Goal: Information Seeking & Learning: Compare options

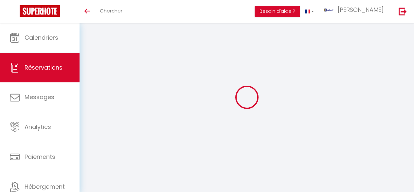
select select "not_cancelled"
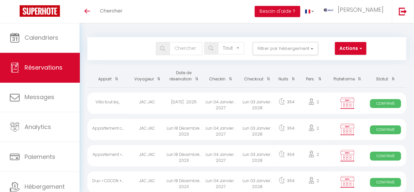
checkbox 39 "false"
checkbox input "false"
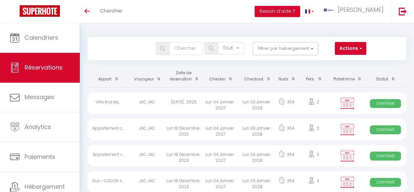
checkbox T2 "false"
checkbox input "false"
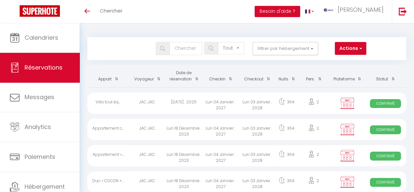
checkbox MARIA "false"
checkbox input "false"
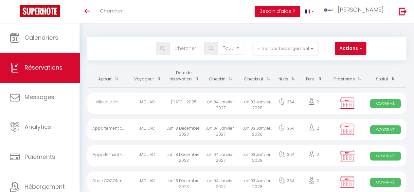
checkbox RATY28 "false"
checkbox input "false"
checkbox LEGEND2\ "false"
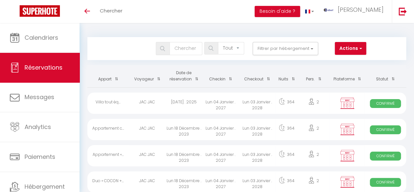
checkbox input "false"
checkbox VICTORIA "false"
checkbox input "false"
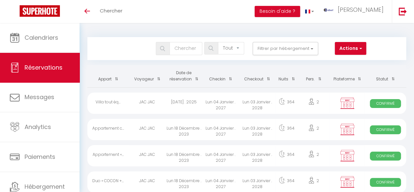
checkbox input "false"
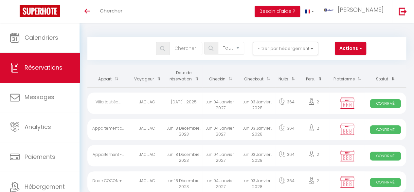
checkbox PECH "false"
checkbox input "false"
checkbox Marboz "false"
checkbox input "false"
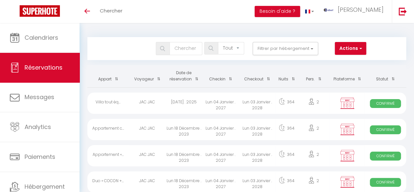
checkbox LANGLOYS "false"
checkbox input "false"
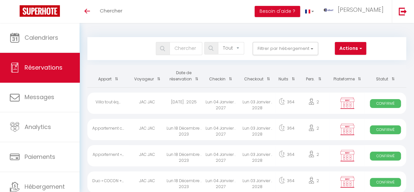
checkbox input "false"
checkbox Garibaldi "false"
checkbox input "false"
checkbox Faure "false"
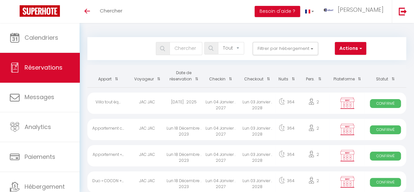
checkbox input "false"
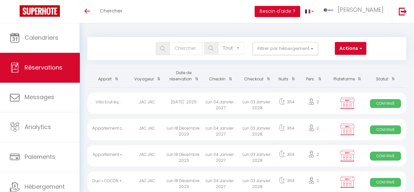
checkbox input "false"
checkbox LOCATION "false"
checkbox input "false"
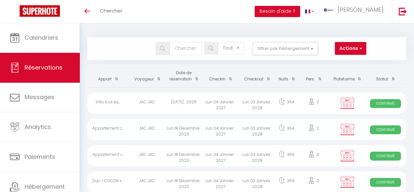
checkbox input "false"
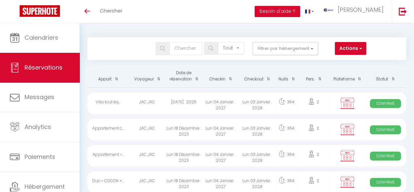
checkbox input "false"
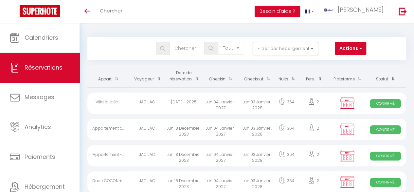
checkbox input "false"
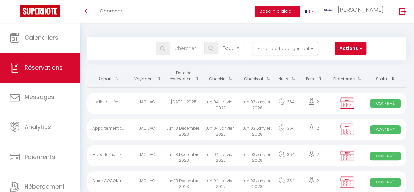
checkbox input "false"
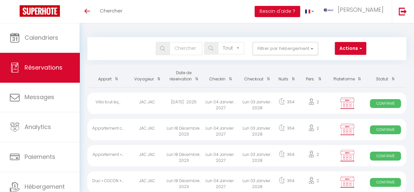
checkbox auriac "false"
checkbox input "false"
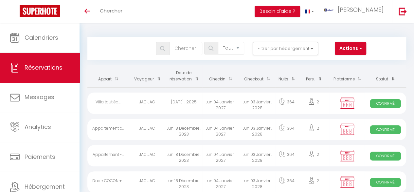
checkbox input "false"
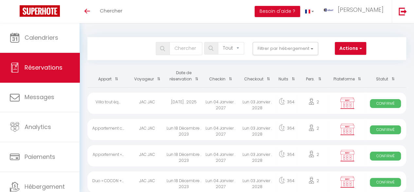
checkbox input "false"
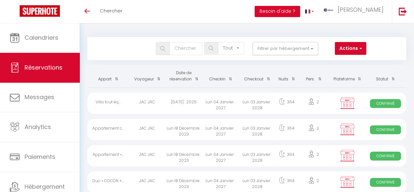
checkbox input "false"
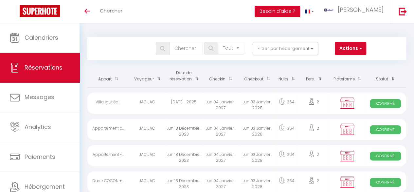
checkbox input "false"
checkbox Lacs "false"
checkbox input "false"
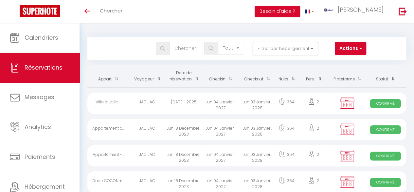
checkbox Yuna "false"
checkbox input "false"
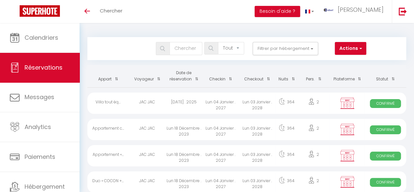
checkbox input "false"
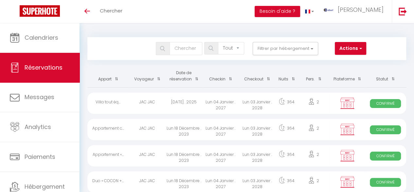
checkbox input "false"
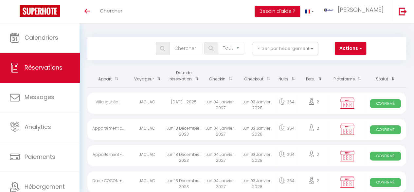
checkbox input "false"
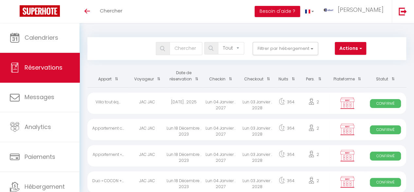
checkbox input "false"
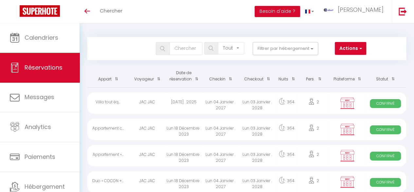
checkbox input "false"
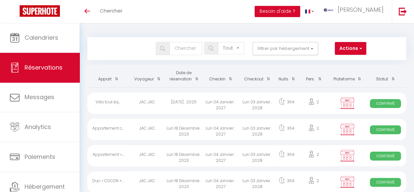
checkbox input "false"
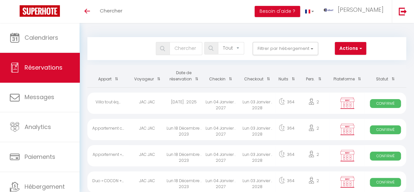
checkbox 2 "false"
checkbox input "false"
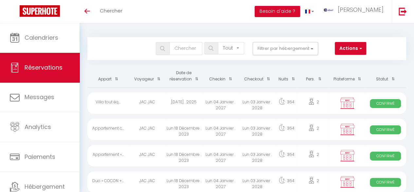
checkbox input "false"
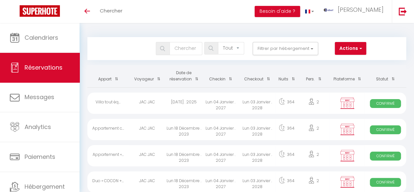
checkbox input "false"
checkbox contrat "false"
checkbox input "false"
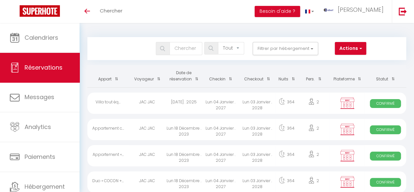
checkbox input "false"
checkbox IDR "false"
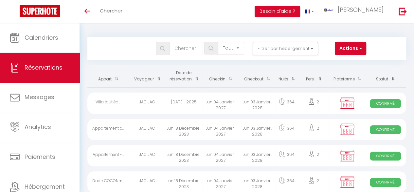
checkbox input "false"
checkbox Havre "false"
checkbox input "false"
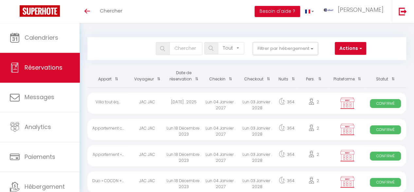
checkbox input "false"
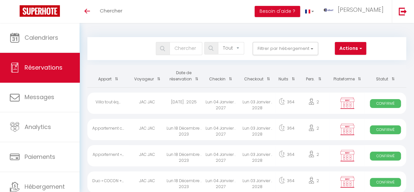
checkbox input "false"
checkbox T2 "false"
checkbox input "false"
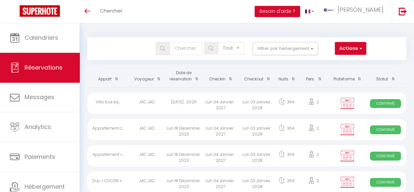
checkbox input "false"
checkbox Bois "false"
checkbox input "false"
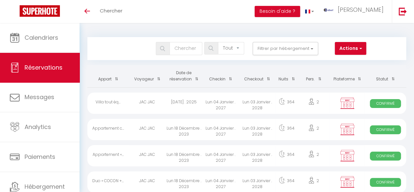
checkbox input "false"
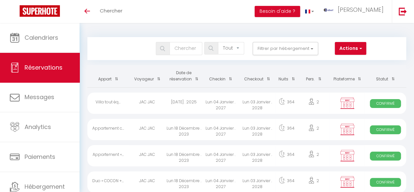
checkbox Play "false"
checkbox input "false"
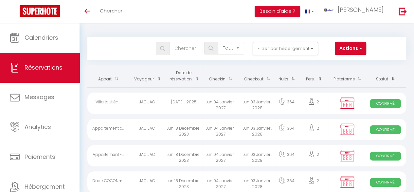
checkbox input "false"
checkbox Spa "false"
checkbox input "false"
checkbox T2 "false"
checkbox input "false"
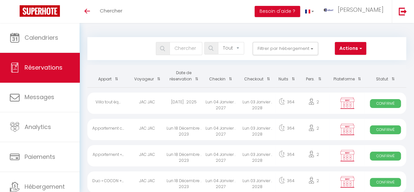
checkbox T3 "false"
checkbox input "false"
checkbox Chambre "false"
checkbox input "false"
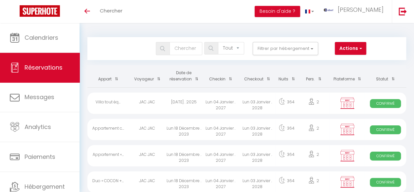
checkbox input "false"
checkbox T3 "false"
checkbox input "false"
click at [291, 46] on button "Filtrer par hébergement" at bounding box center [286, 48] width 66 height 13
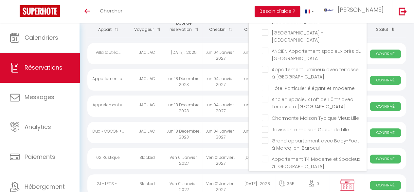
scroll to position [4427, 0]
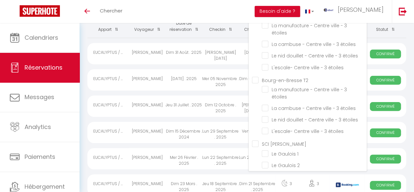
scroll to position [0, 0]
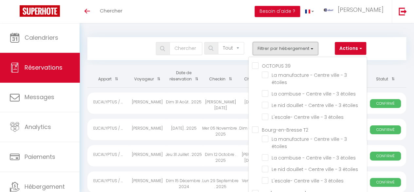
click at [288, 46] on button "Filtrer par hébergement" at bounding box center [286, 48] width 66 height 13
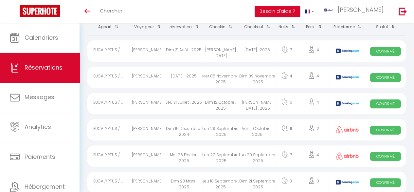
scroll to position [16, 0]
